Goal: Communication & Community: Answer question/provide support

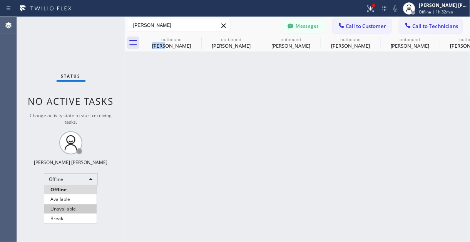
click at [57, 196] on li "Available" at bounding box center [70, 199] width 52 height 9
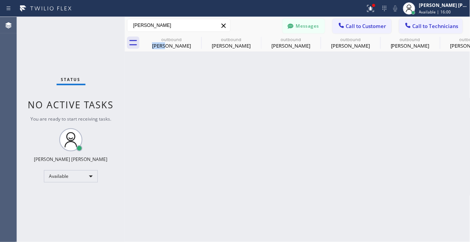
drag, startPoint x: 155, startPoint y: 217, endPoint x: 85, endPoint y: 159, distance: 91.0
click at [155, 217] on div "Back to Dashboard Change Sender ID Customers Technicians PY [PERSON_NAME] [DATE…" at bounding box center [298, 129] width 346 height 225
drag, startPoint x: 226, startPoint y: 214, endPoint x: 243, endPoint y: 215, distance: 16.9
click at [226, 214] on div "Back to Dashboard Change Sender ID Customers Technicians PY [PERSON_NAME] [DATE…" at bounding box center [298, 129] width 346 height 225
click at [366, 26] on span "Call to Customer" at bounding box center [366, 26] width 40 height 7
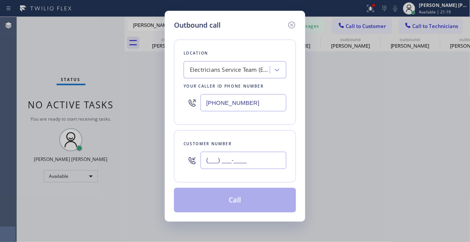
click at [237, 166] on input "(___) ___-____" at bounding box center [243, 160] width 86 height 17
paste input "408) 821-4274"
type input "[PHONE_NUMBER]"
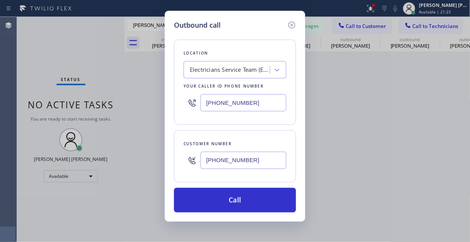
drag, startPoint x: 51, startPoint y: 60, endPoint x: 97, endPoint y: 68, distance: 46.1
click at [53, 59] on div "Outbound call Location Electricians Service Team (Email Campaigns) Your caller …" at bounding box center [235, 121] width 470 height 242
click at [221, 72] on div "Electricians Service Team (Email Campaigns)" at bounding box center [230, 70] width 81 height 9
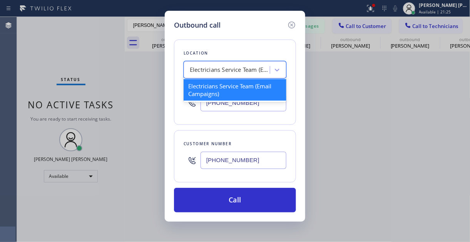
paste input "Blue Moon Electrical [GEOGRAPHIC_DATA][PERSON_NAME]"
type input "Blue Moon Electrical [GEOGRAPHIC_DATA][PERSON_NAME]"
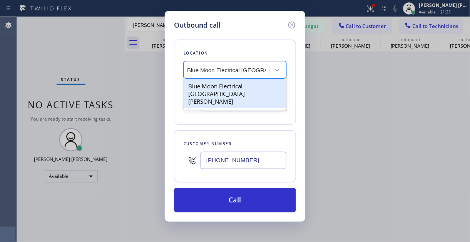
click at [215, 90] on div "Blue Moon Electrical [GEOGRAPHIC_DATA][PERSON_NAME]" at bounding box center [235, 93] width 103 height 29
type input "[PHONE_NUMBER]"
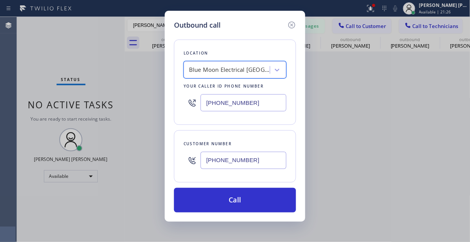
scroll to position [0, 1]
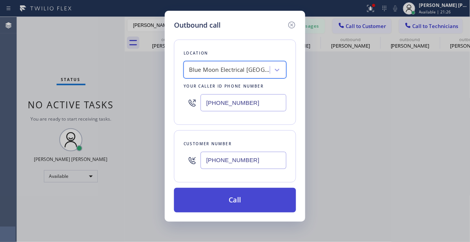
click at [232, 194] on button "Call" at bounding box center [235, 200] width 122 height 25
click at [227, 207] on button "Call" at bounding box center [235, 200] width 122 height 25
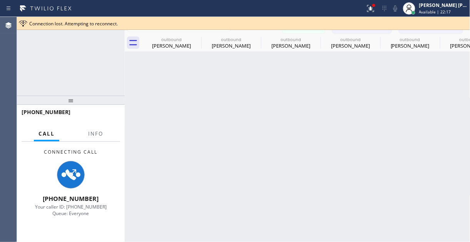
click at [227, 52] on div at bounding box center [298, 52] width 346 height 0
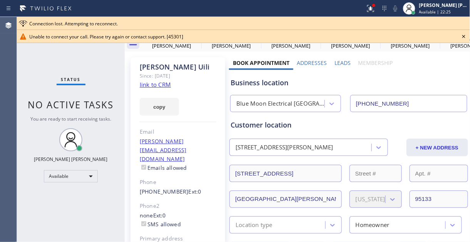
type input "[PHONE_NUMBER]"
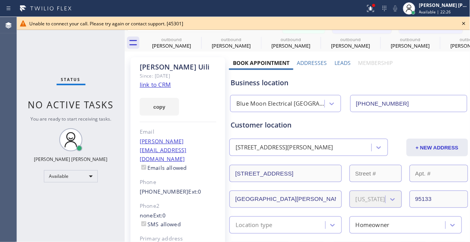
click at [469, 21] on div "Unable to connect your call. Please try again or contact support. [45301]" at bounding box center [243, 23] width 453 height 13
click at [460, 23] on icon at bounding box center [463, 23] width 9 height 9
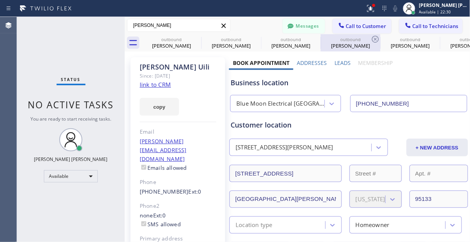
click at [362, 35] on div "outbound Sam Galal" at bounding box center [350, 42] width 58 height 17
click at [0, 0] on icon at bounding box center [0, 0] width 0 height 0
click at [358, 23] on span "Call to Customer" at bounding box center [366, 26] width 40 height 7
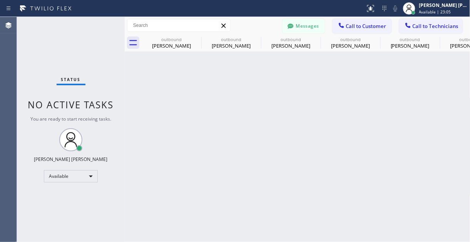
scroll to position [75, 0]
click at [265, 137] on div "Back to Dashboard Change Sender ID Customers Technicians PY [PERSON_NAME] [DATE…" at bounding box center [298, 129] width 346 height 225
click at [363, 23] on span "Call to Customer" at bounding box center [366, 26] width 40 height 7
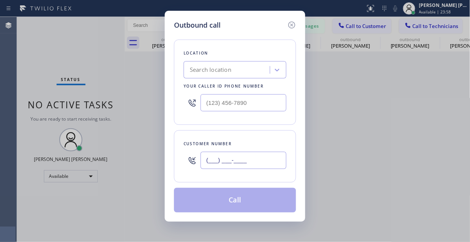
click at [222, 167] on input "(___) ___-____" at bounding box center [243, 160] width 86 height 17
paste input "408) 821-4274"
type input "[PHONE_NUMBER]"
click at [62, 47] on div "Outbound call Location Search location Your caller id phone number Customer num…" at bounding box center [235, 121] width 470 height 242
click at [229, 64] on div "Search location" at bounding box center [228, 69] width 84 height 13
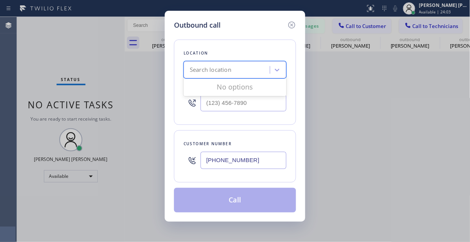
paste input "Blue Moon Electrical [GEOGRAPHIC_DATA][PERSON_NAME]"
type input "Blue Moon Electrical [GEOGRAPHIC_DATA][PERSON_NAME]"
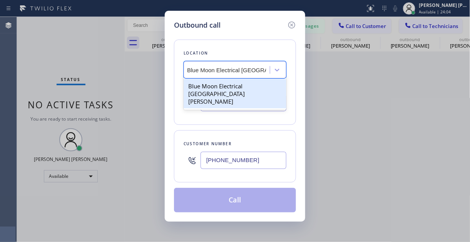
click at [221, 89] on div "Blue Moon Electrical [GEOGRAPHIC_DATA][PERSON_NAME]" at bounding box center [235, 93] width 103 height 29
type input "[PHONE_NUMBER]"
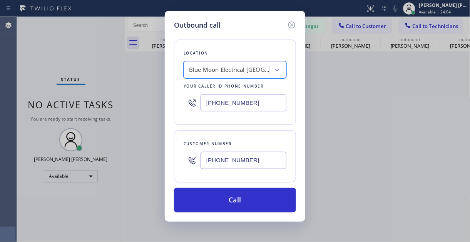
scroll to position [0, 1]
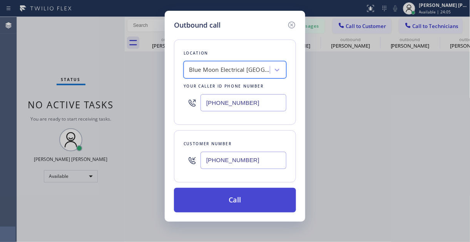
click at [241, 197] on button "Call" at bounding box center [235, 200] width 122 height 25
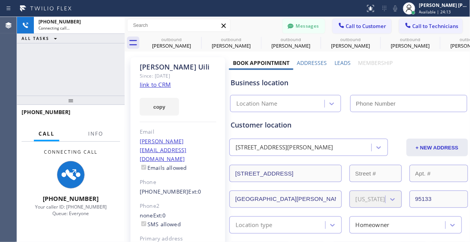
type input "[PHONE_NUMBER]"
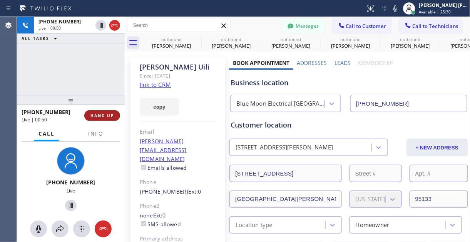
click at [100, 119] on button "HANG UP" at bounding box center [102, 115] width 36 height 11
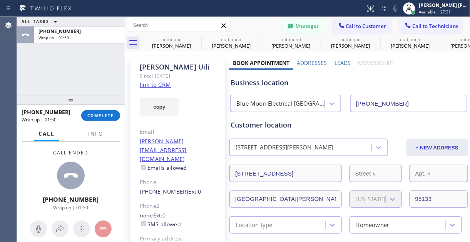
click at [78, 67] on div "ALL TASKS ALL TASKS ACTIVE TASKS TASKS IN WRAP UP [PHONE_NUMBER] Wrap up | 01:50" at bounding box center [71, 56] width 108 height 79
click at [101, 118] on span "COMPLETE" at bounding box center [100, 115] width 27 height 5
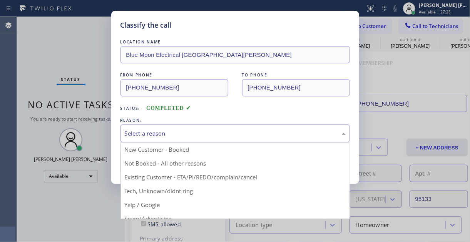
click at [187, 136] on div "Select a reason" at bounding box center [235, 133] width 221 height 9
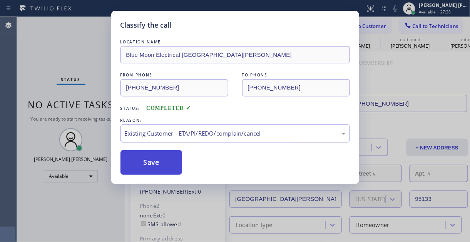
click at [152, 160] on button "Save" at bounding box center [151, 162] width 62 height 25
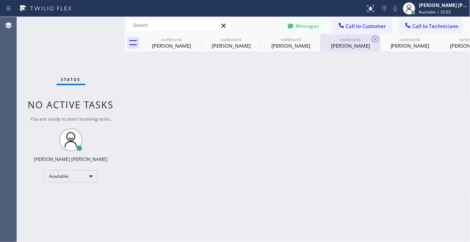
drag, startPoint x: 56, startPoint y: 46, endPoint x: 368, endPoint y: 33, distance: 312.3
click at [56, 46] on div "Status No active tasks You are ready to start receiving tasks. [PERSON_NAME] [P…" at bounding box center [71, 129] width 108 height 225
click at [369, 26] on span "Call to Customer" at bounding box center [366, 26] width 40 height 7
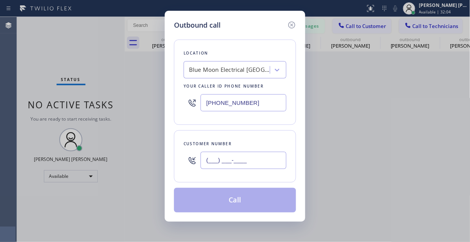
click at [220, 167] on input "(___) ___-____" at bounding box center [243, 160] width 86 height 17
paste input "408) 821-4274"
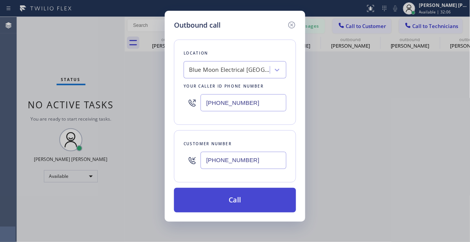
type input "[PHONE_NUMBER]"
click at [230, 199] on button "Call" at bounding box center [235, 200] width 122 height 25
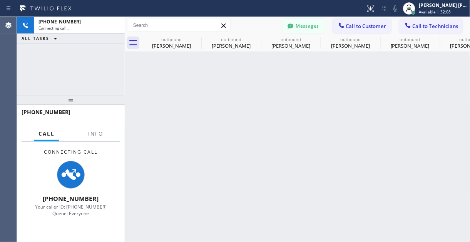
click at [63, 68] on div "[PHONE_NUMBER] Connecting call… ALL TASKS ALL TASKS ACTIVE TASKS TASKS IN WRAP …" at bounding box center [71, 56] width 108 height 79
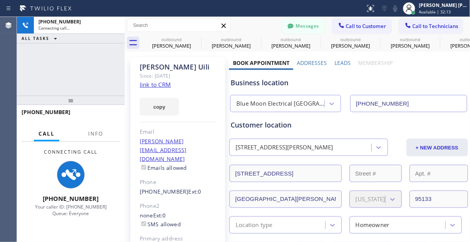
type input "[PHONE_NUMBER]"
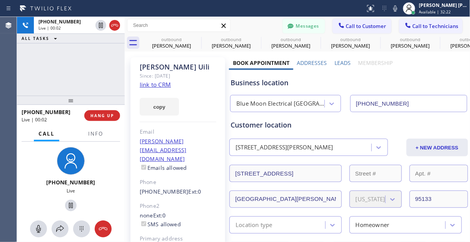
click at [20, 169] on div "[PHONE_NUMBER] Live" at bounding box center [71, 180] width 102 height 67
click at [47, 69] on div "[PHONE_NUMBER] Live | 00:06 ALL TASKS ALL TASKS ACTIVE TASKS TASKS IN WRAP UP" at bounding box center [71, 56] width 108 height 79
click at [53, 65] on div "[PHONE_NUMBER] Live | 01:27 ALL TASKS ALL TASKS ACTIVE TASKS TASKS IN WRAP UP" at bounding box center [71, 56] width 108 height 79
drag, startPoint x: 100, startPoint y: 76, endPoint x: 91, endPoint y: 75, distance: 9.0
click at [97, 75] on div "[PHONE_NUMBER] Live | 01:29 ALL TASKS ALL TASKS ACTIVE TASKS TASKS IN WRAP UP" at bounding box center [71, 56] width 108 height 79
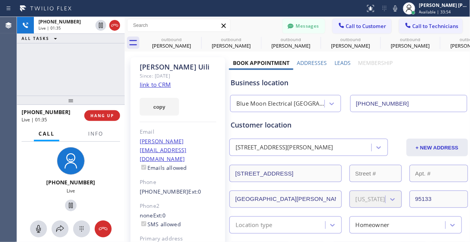
click at [68, 65] on div "[PHONE_NUMBER] Live | 01:35 ALL TASKS ALL TASKS ACTIVE TASKS TASKS IN WRAP UP" at bounding box center [71, 56] width 108 height 79
click at [37, 170] on div "[PHONE_NUMBER] Live" at bounding box center [71, 180] width 102 height 67
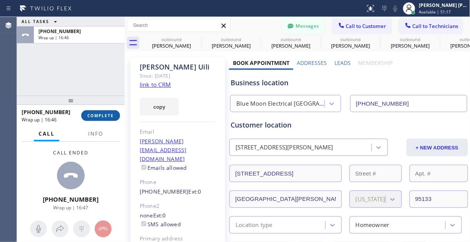
click at [109, 119] on button "COMPLETE" at bounding box center [100, 115] width 39 height 11
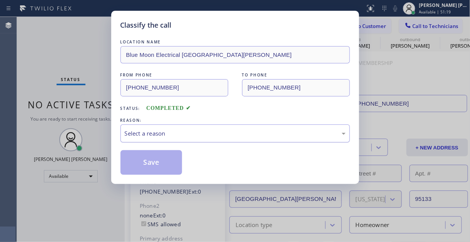
click at [176, 131] on div "Select a reason" at bounding box center [235, 133] width 221 height 9
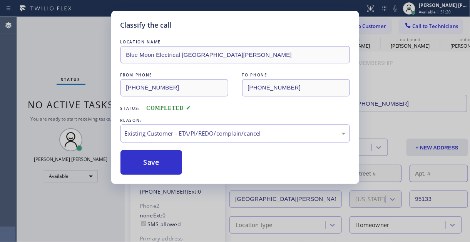
drag, startPoint x: 174, startPoint y: 175, endPoint x: 179, endPoint y: 175, distance: 5.0
click at [172, 165] on button "Save" at bounding box center [151, 162] width 62 height 25
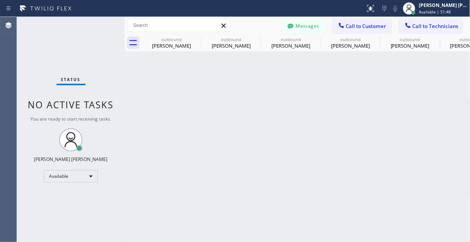
drag, startPoint x: 119, startPoint y: 226, endPoint x: 237, endPoint y: 120, distance: 158.9
click at [119, 226] on div "Status No active tasks You are ready to start receiving tasks. [PERSON_NAME] [P…" at bounding box center [71, 129] width 108 height 225
click at [374, 26] on span "Call to Customer" at bounding box center [366, 26] width 40 height 7
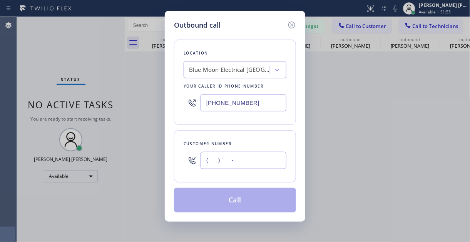
click at [209, 160] on input "(___) ___-____" at bounding box center [243, 160] width 86 height 17
paste input "607) 793-6680"
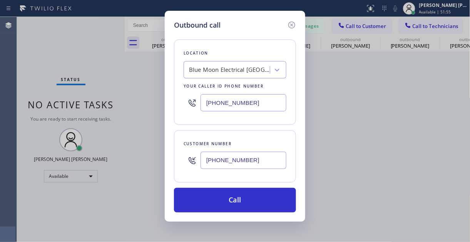
type input "[PHONE_NUMBER]"
drag, startPoint x: 99, startPoint y: 211, endPoint x: 124, endPoint y: 201, distance: 26.4
click at [99, 211] on div "Outbound call Location Blue Moon Electrical [GEOGRAPHIC_DATA][PERSON_NAME] Your…" at bounding box center [235, 121] width 470 height 242
click at [227, 70] on div "Blue Moon Electrical [GEOGRAPHIC_DATA][PERSON_NAME]" at bounding box center [229, 70] width 81 height 9
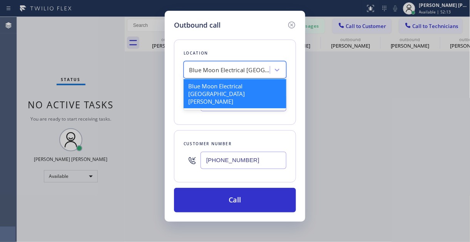
paste input "Zoom Electricians [GEOGRAPHIC_DATA]"
type input "Zoom Electricians [GEOGRAPHIC_DATA]"
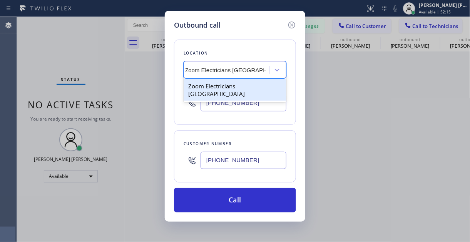
click at [219, 89] on div "Zoom Electricians [GEOGRAPHIC_DATA]" at bounding box center [235, 90] width 103 height 22
type input "[PHONE_NUMBER]"
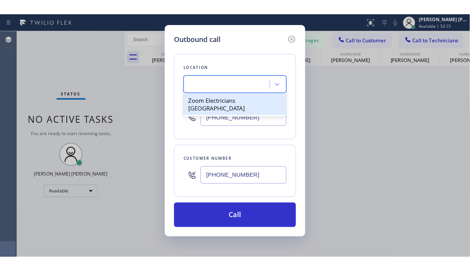
scroll to position [0, 1]
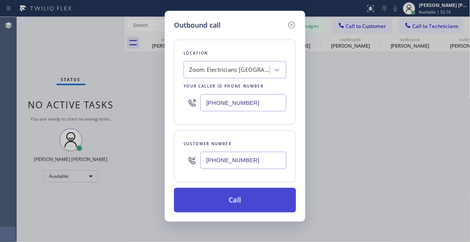
click at [249, 203] on button "Call" at bounding box center [235, 200] width 122 height 25
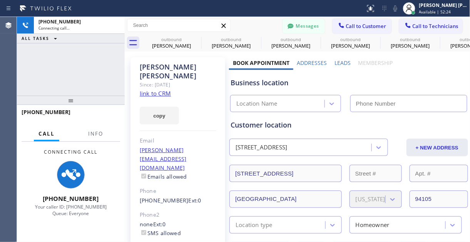
type input "[PHONE_NUMBER]"
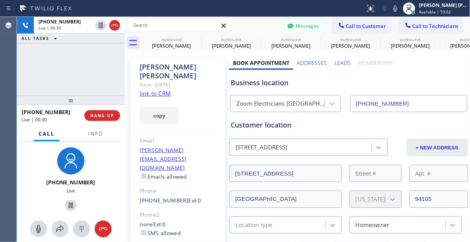
click at [52, 60] on div "[PHONE_NUMBER] Live | 00:30 ALL TASKS ALL TASKS ACTIVE TASKS TASKS IN WRAP UP" at bounding box center [71, 56] width 108 height 79
click at [76, 77] on div "[PHONE_NUMBER] Live | 00:32 ALL TASKS ALL TASKS ACTIVE TASKS TASKS IN WRAP UP" at bounding box center [71, 56] width 108 height 79
click at [56, 63] on div "[PHONE_NUMBER] Live | 00:39 ALL TASKS ALL TASKS ACTIVE TASKS TASKS IN WRAP UP" at bounding box center [71, 56] width 108 height 79
drag, startPoint x: 57, startPoint y: 70, endPoint x: 90, endPoint y: 67, distance: 33.3
click at [57, 70] on div "[PHONE_NUMBER] Live | 00:55 ALL TASKS ALL TASKS ACTIVE TASKS TASKS IN WRAP UP" at bounding box center [71, 56] width 108 height 79
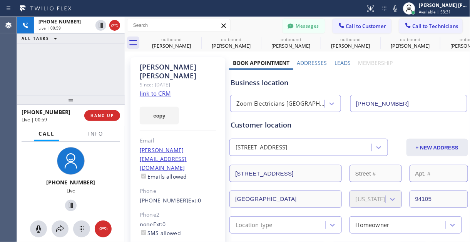
drag, startPoint x: 68, startPoint y: 82, endPoint x: 110, endPoint y: 109, distance: 49.8
click at [68, 82] on div "[PHONE_NUMBER] Live | 00:59 ALL TASKS ALL TASKS ACTIVE TASKS TASKS IN WRAP UP" at bounding box center [71, 56] width 108 height 79
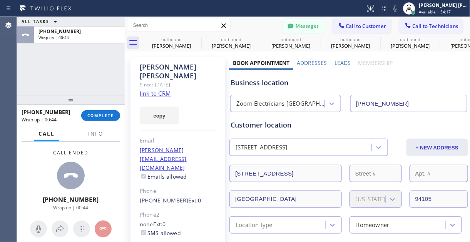
drag, startPoint x: 31, startPoint y: 147, endPoint x: 47, endPoint y: 119, distance: 33.3
click at [31, 147] on div "Call ended [PHONE_NUMBER] Wrap up | 00:44" at bounding box center [71, 180] width 108 height 77
click at [108, 115] on span "COMPLETE" at bounding box center [100, 115] width 27 height 5
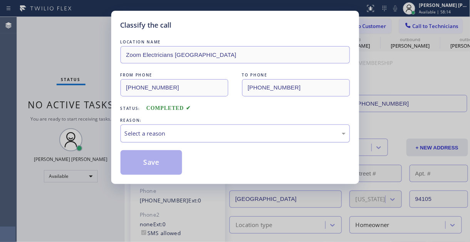
click at [162, 126] on div "Select a reason" at bounding box center [234, 134] width 229 height 18
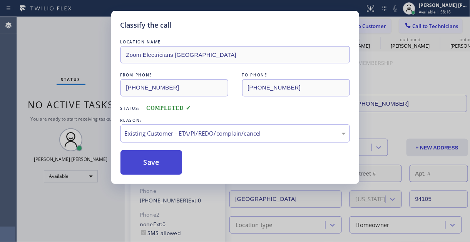
click at [172, 164] on button "Save" at bounding box center [151, 162] width 62 height 25
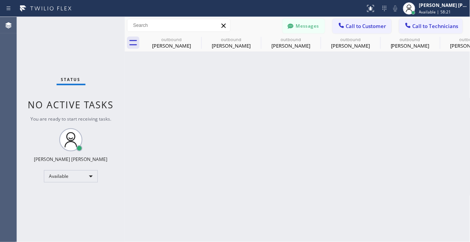
click at [172, 164] on div "Back to Dashboard Change Sender ID Customers Technicians PY [PERSON_NAME] [DATE…" at bounding box center [298, 129] width 346 height 225
click at [230, 147] on div "Back to Dashboard Change Sender ID Customers Technicians PY [PERSON_NAME] [DATE…" at bounding box center [298, 129] width 346 height 225
click at [82, 175] on div "Available" at bounding box center [71, 176] width 54 height 12
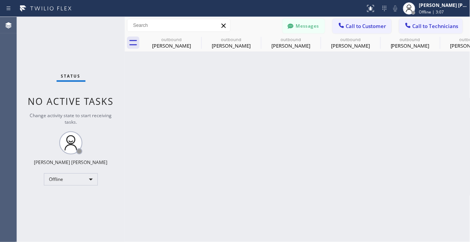
click at [192, 153] on div "Back to Dashboard Change Sender ID Customers Technicians PY [PERSON_NAME] [DATE…" at bounding box center [298, 129] width 346 height 225
click at [87, 176] on div "Offline" at bounding box center [71, 180] width 54 height 12
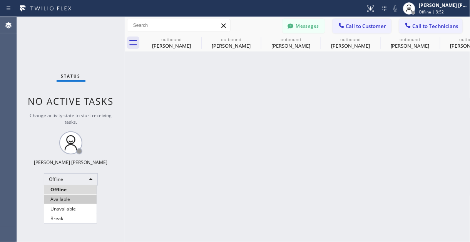
click at [58, 197] on li "Available" at bounding box center [70, 199] width 52 height 9
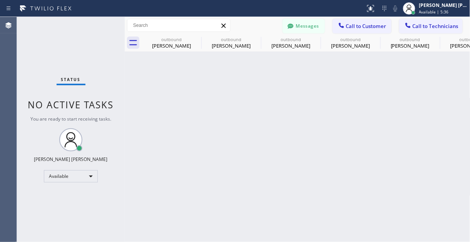
click at [254, 140] on div "Back to Dashboard Change Sender ID Customers Technicians PY [PERSON_NAME] [DATE…" at bounding box center [298, 129] width 346 height 225
drag, startPoint x: 281, startPoint y: 171, endPoint x: 160, endPoint y: 105, distance: 138.1
click at [281, 171] on div "Back to Dashboard Change Sender ID Customers Technicians PY [PERSON_NAME] [DATE…" at bounding box center [298, 129] width 346 height 225
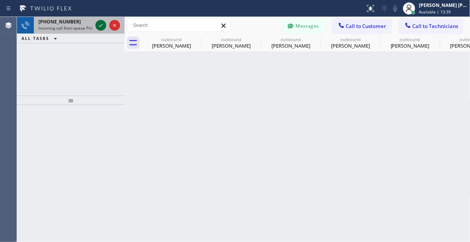
click at [100, 24] on icon at bounding box center [100, 25] width 9 height 9
click at [96, 24] on div at bounding box center [100, 25] width 11 height 9
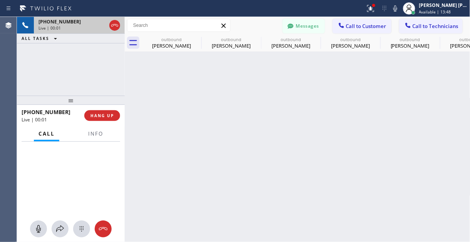
click at [60, 74] on div "[PHONE_NUMBER] Live | 00:01 ALL TASKS ALL TASKS ACTIVE TASKS TASKS IN WRAP UP" at bounding box center [71, 56] width 108 height 79
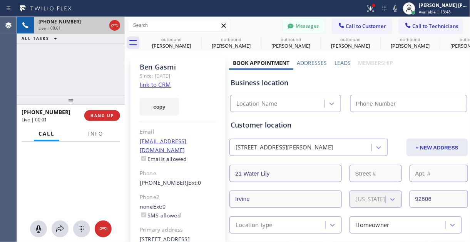
type input "[PHONE_NUMBER]"
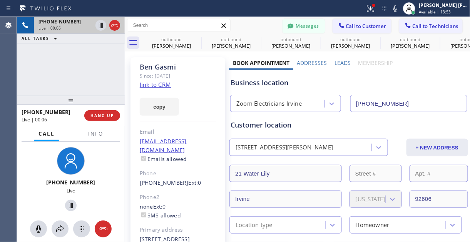
drag, startPoint x: 37, startPoint y: 77, endPoint x: 50, endPoint y: 74, distance: 13.1
click at [37, 77] on div "[PHONE_NUMBER] Live | 00:06 ALL TASKS ALL TASKS ACTIVE TASKS TASKS IN WRAP UP" at bounding box center [71, 56] width 108 height 79
click at [159, 84] on link "link to CRM" at bounding box center [155, 85] width 31 height 8
click at [53, 81] on div "[PHONE_NUMBER] Live | 00:10 ALL TASKS ALL TASKS ACTIVE TASKS TASKS IN WRAP UP" at bounding box center [71, 56] width 108 height 79
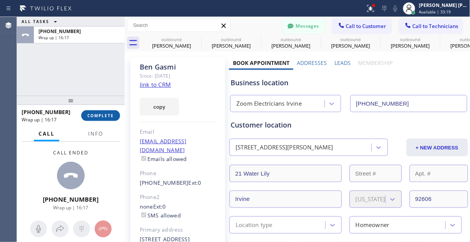
click at [105, 118] on span "COMPLETE" at bounding box center [100, 115] width 27 height 5
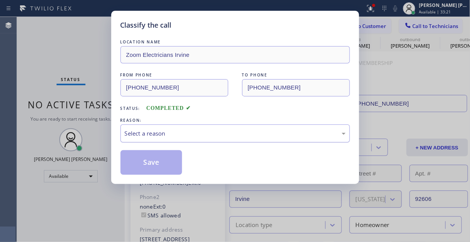
click at [170, 132] on div "Select a reason" at bounding box center [235, 133] width 221 height 9
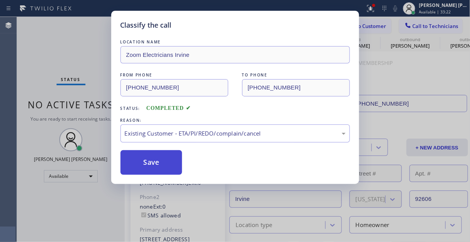
click at [146, 171] on button "Save" at bounding box center [151, 162] width 62 height 25
drag, startPoint x: 146, startPoint y: 171, endPoint x: 63, endPoint y: 0, distance: 190.2
click at [146, 170] on button "Save" at bounding box center [151, 162] width 62 height 25
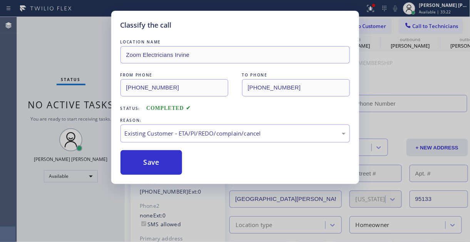
type input "[PHONE_NUMBER]"
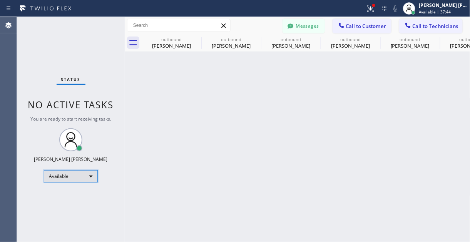
click at [84, 180] on div "Available" at bounding box center [71, 176] width 54 height 12
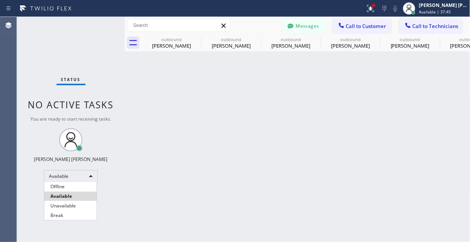
click at [70, 190] on li "Offline" at bounding box center [70, 186] width 52 height 9
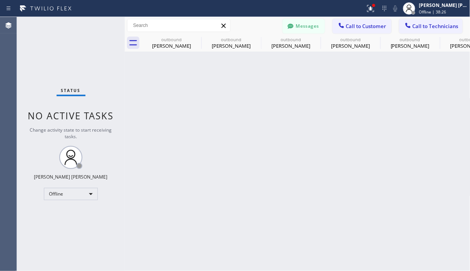
click at [169, 185] on div "Back to Dashboard Change Sender ID Customers Technicians PY [PERSON_NAME] [DATE…" at bounding box center [298, 144] width 346 height 254
click at [87, 197] on div "Offline" at bounding box center [71, 194] width 54 height 12
click at [68, 212] on li "Available" at bounding box center [70, 213] width 52 height 9
